Goal: Check status: Check status

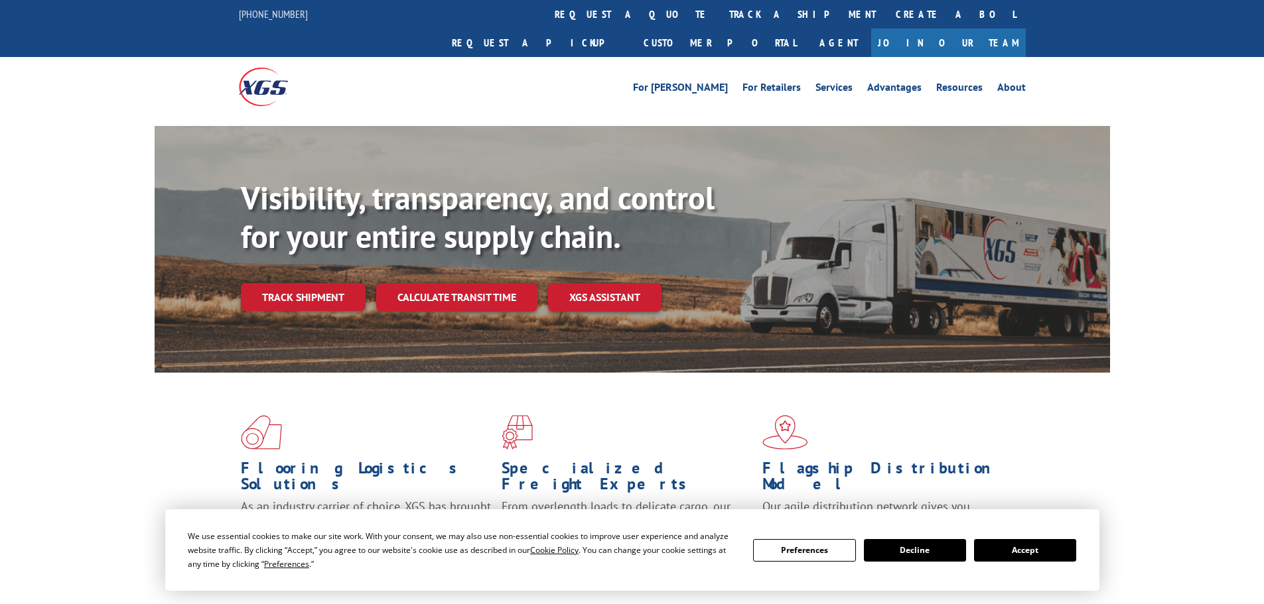
click at [328, 283] on link "Track shipment" at bounding box center [303, 297] width 125 height 28
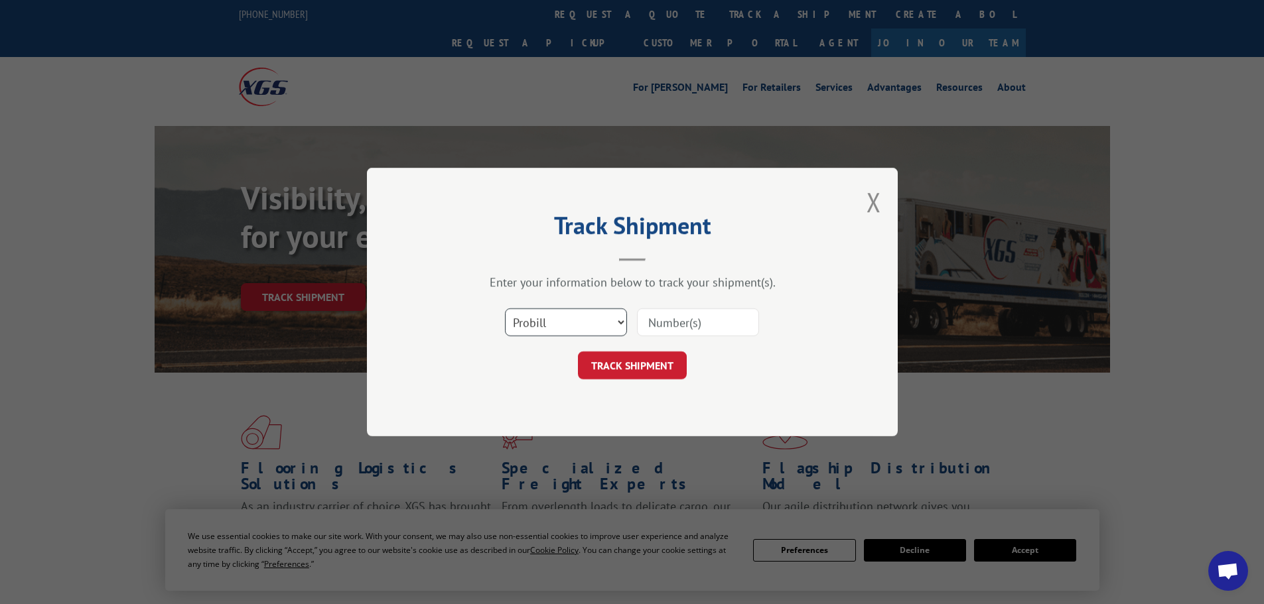
click at [601, 327] on select "Select category... Probill BOL PO" at bounding box center [566, 323] width 122 height 28
select select "bol"
click at [505, 309] on select "Select category... Probill BOL PO" at bounding box center [566, 323] width 122 height 28
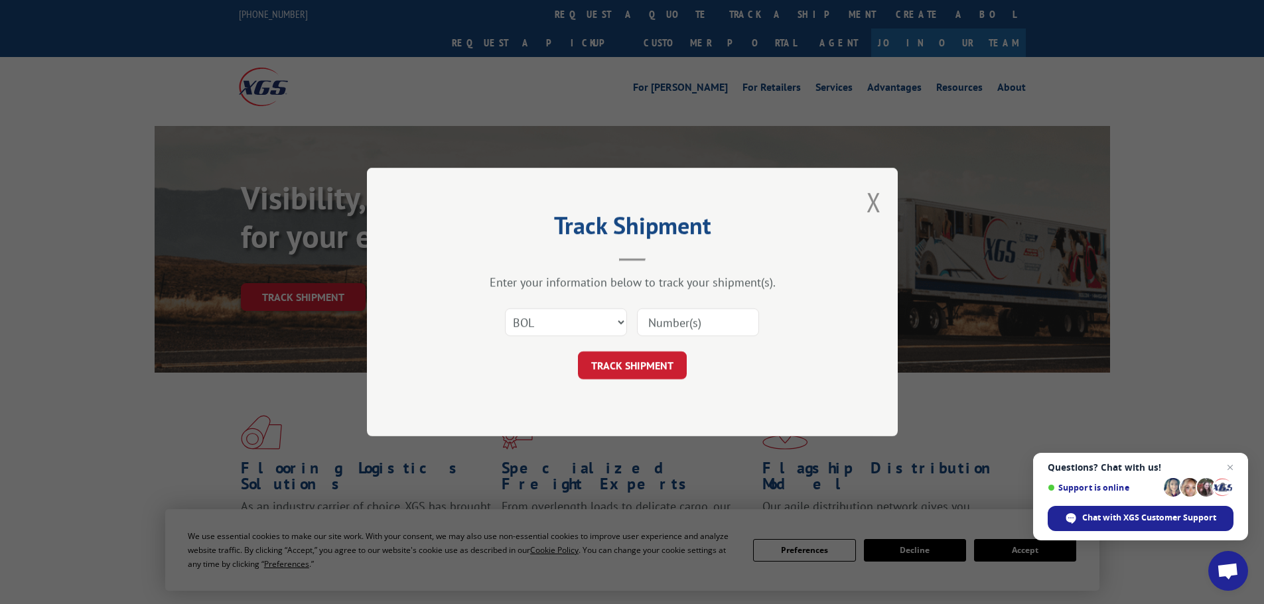
click at [705, 324] on input at bounding box center [698, 323] width 122 height 28
paste input "7048639"
type input "7048639"
click at [674, 374] on button "TRACK SHIPMENT" at bounding box center [632, 366] width 109 height 28
